Goal: Check status: Check status

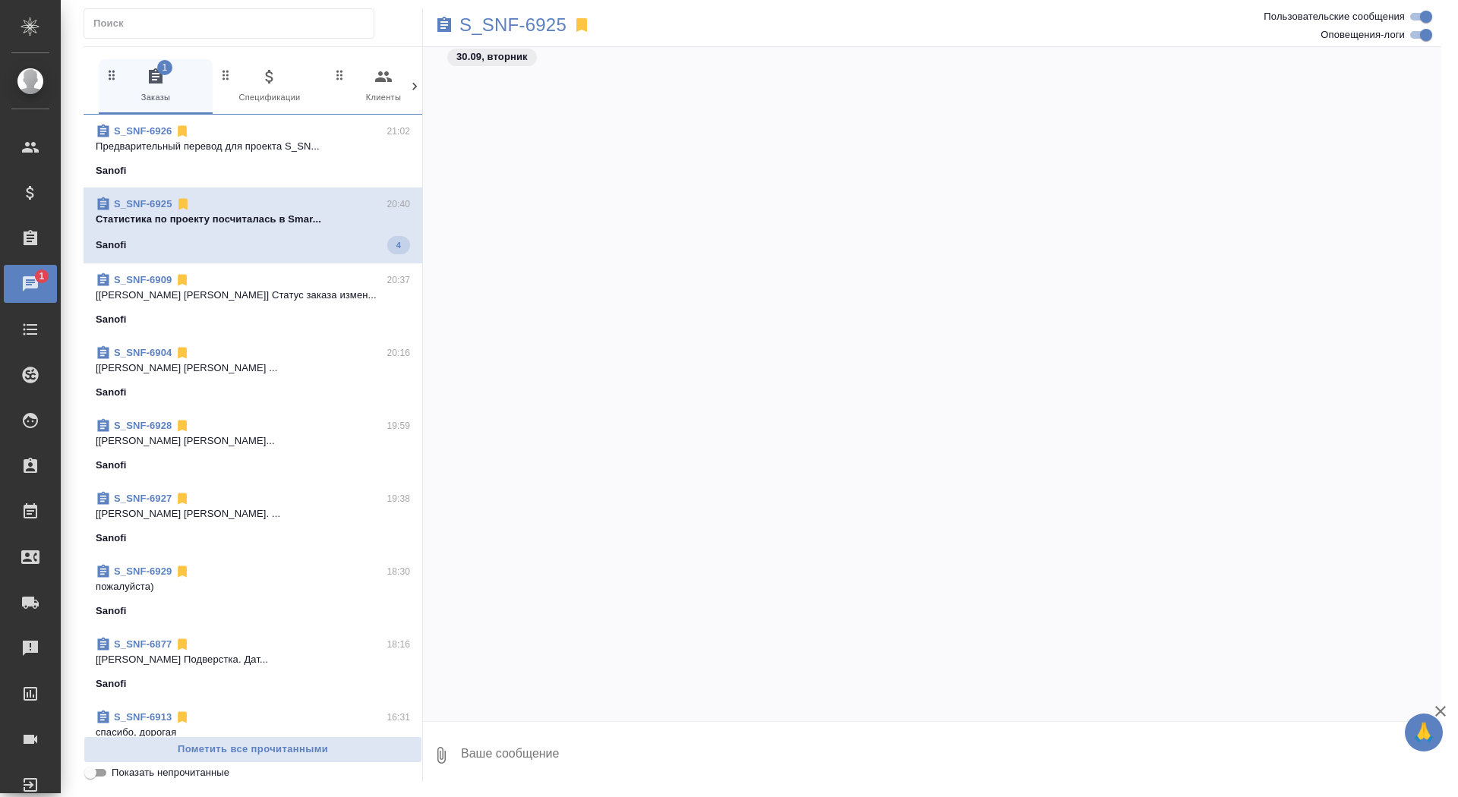
scroll to position [38297, 0]
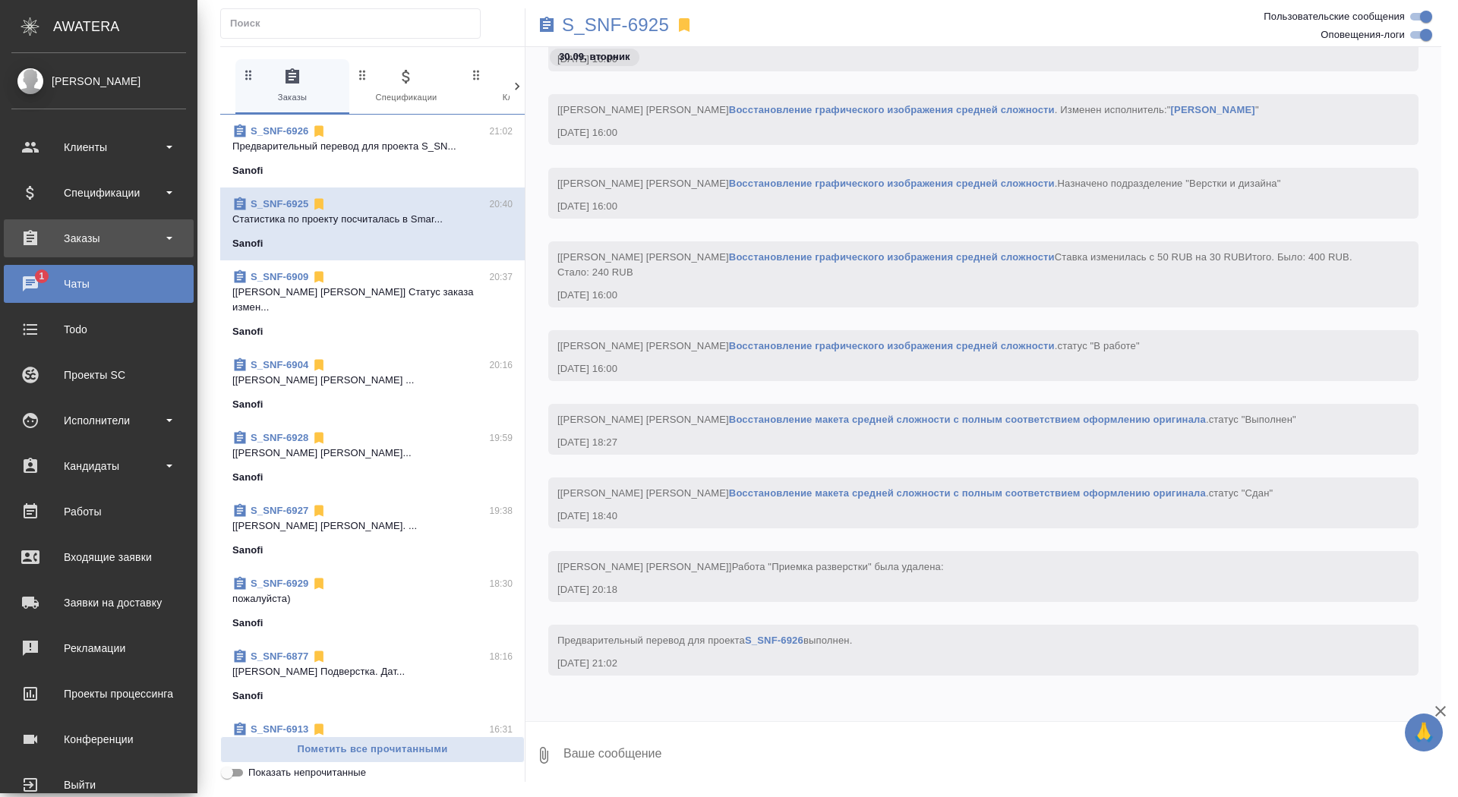
click at [62, 236] on div "Заказы" at bounding box center [98, 238] width 175 height 23
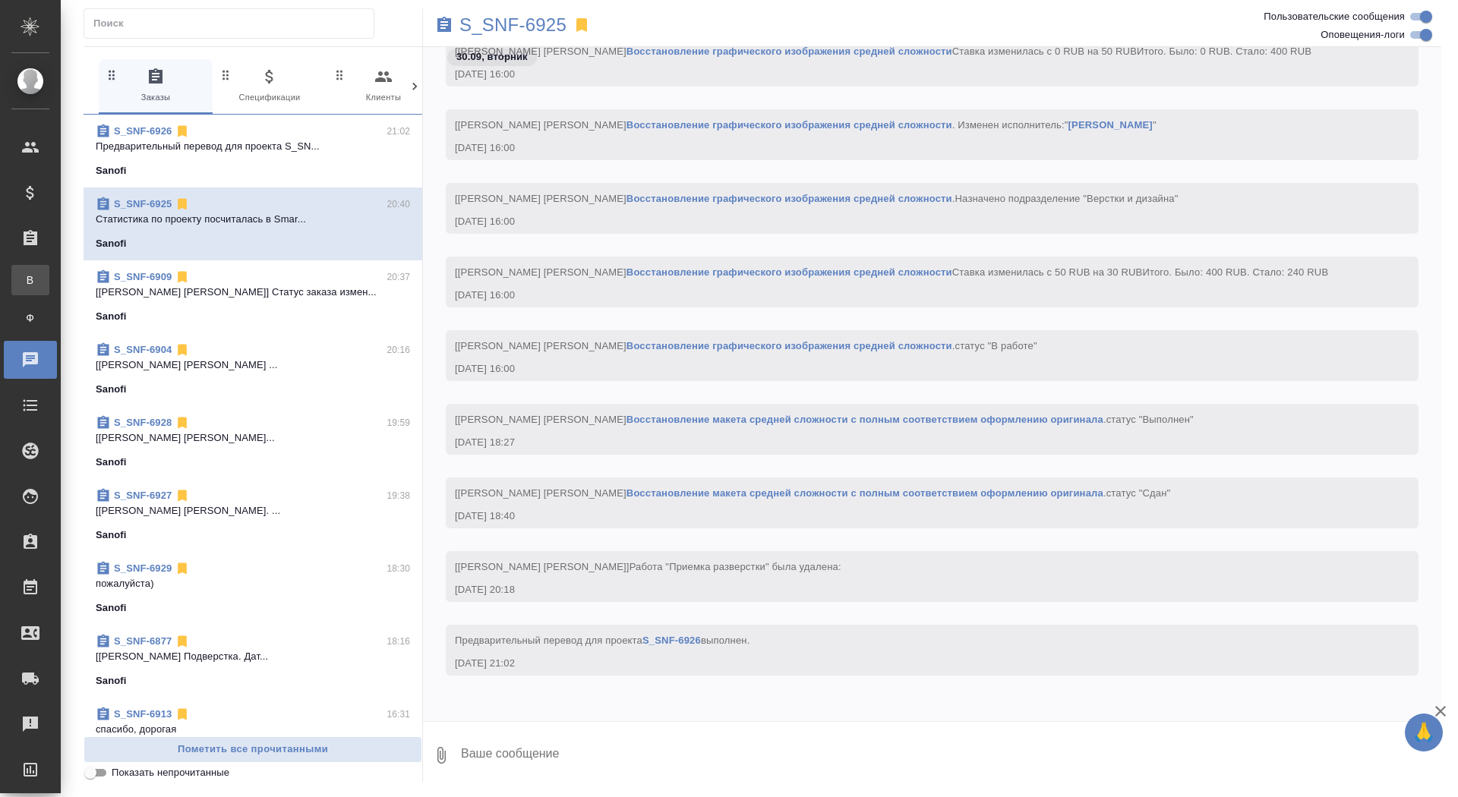
click at [23, 275] on div "Все заказы" at bounding box center [11, 280] width 23 height 15
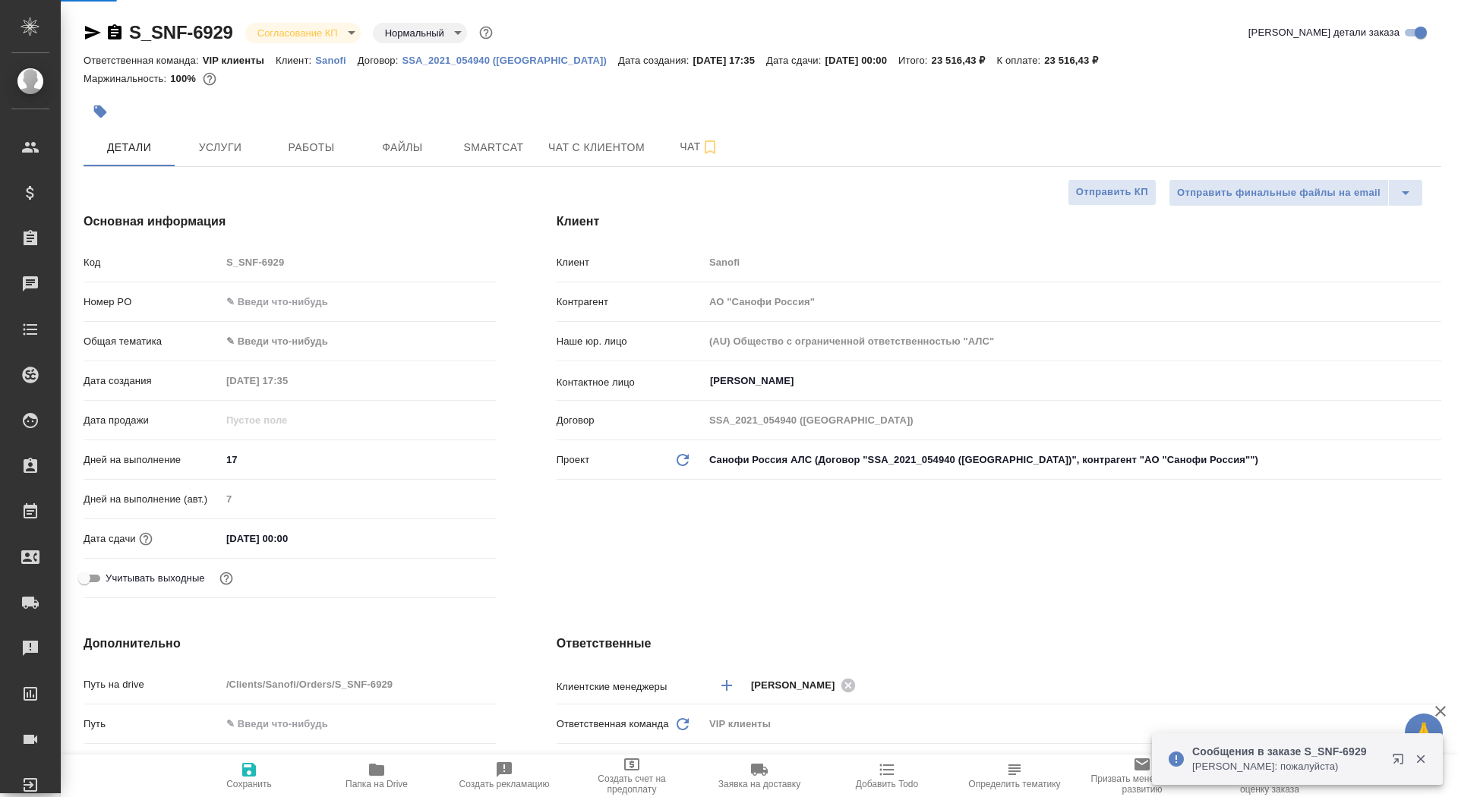
select select "RU"
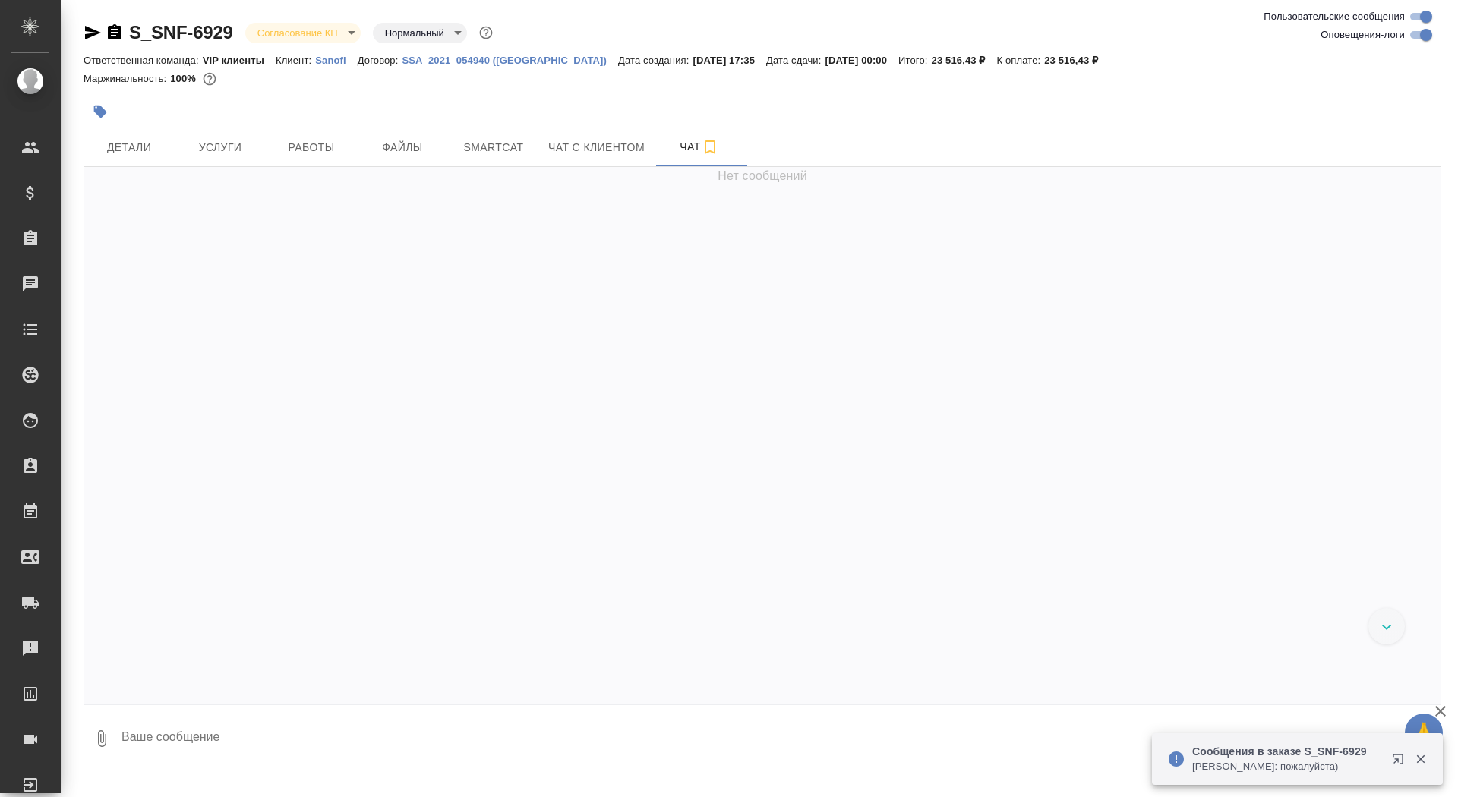
scroll to position [2531, 0]
